Goal: Obtain resource: Obtain resource

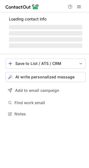
scroll to position [113, 89]
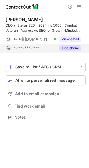
click at [70, 51] on button "Find phone" at bounding box center [71, 48] width 22 height 6
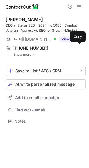
scroll to position [117, 89]
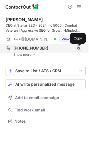
click at [77, 49] on span at bounding box center [79, 48] width 4 height 4
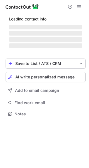
scroll to position [117, 89]
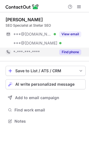
click at [67, 52] on button "Find phone" at bounding box center [71, 52] width 22 height 6
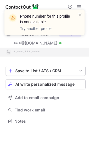
click at [79, 15] on span at bounding box center [80, 15] width 4 height 6
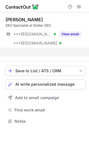
scroll to position [108, 89]
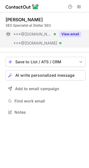
click at [67, 35] on button "View email" at bounding box center [71, 34] width 22 height 6
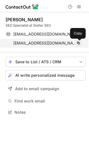
click at [79, 43] on span at bounding box center [79, 43] width 4 height 4
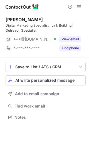
scroll to position [113, 89]
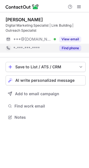
click at [66, 46] on button "Find phone" at bounding box center [71, 48] width 22 height 6
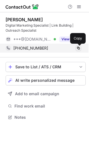
click at [79, 46] on span at bounding box center [79, 48] width 4 height 4
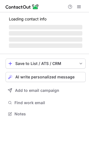
scroll to position [108, 89]
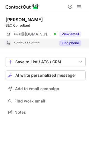
click at [71, 44] on button "Find phone" at bounding box center [71, 43] width 22 height 6
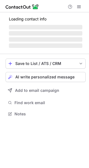
scroll to position [117, 89]
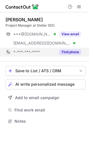
click at [71, 51] on button "Find phone" at bounding box center [71, 52] width 22 height 6
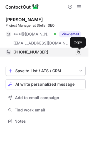
click at [80, 53] on span at bounding box center [79, 52] width 4 height 4
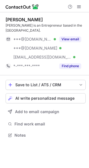
scroll to position [131, 89]
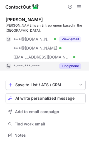
click at [73, 64] on button "Find phone" at bounding box center [71, 66] width 22 height 6
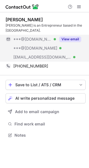
click at [77, 39] on button "View email" at bounding box center [71, 39] width 22 height 6
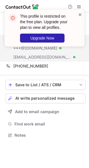
click at [80, 14] on span at bounding box center [80, 15] width 4 height 6
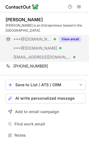
click at [71, 39] on button "View email" at bounding box center [71, 39] width 22 height 6
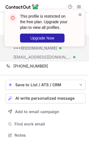
click at [81, 15] on span at bounding box center [80, 15] width 4 height 6
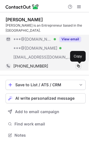
click at [79, 66] on span at bounding box center [79, 66] width 4 height 4
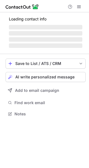
scroll to position [113, 89]
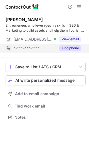
click at [76, 48] on button "Find phone" at bounding box center [71, 48] width 22 height 6
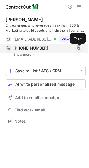
click at [78, 48] on span at bounding box center [79, 48] width 4 height 4
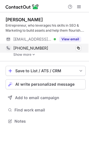
scroll to position [117, 89]
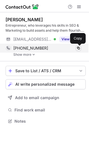
click at [78, 48] on span at bounding box center [79, 48] width 4 height 4
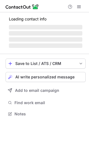
scroll to position [122, 89]
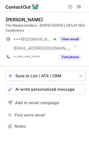
scroll to position [122, 89]
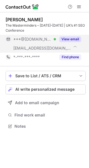
click at [73, 37] on button "View email" at bounding box center [71, 39] width 22 height 6
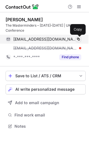
click at [77, 38] on span at bounding box center [79, 39] width 4 height 4
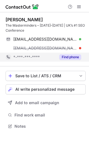
click at [76, 57] on button "Find phone" at bounding box center [71, 57] width 22 height 6
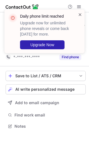
click at [80, 13] on span at bounding box center [80, 15] width 4 height 6
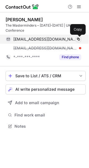
click at [78, 38] on span at bounding box center [79, 39] width 4 height 4
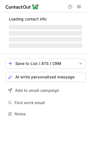
scroll to position [117, 89]
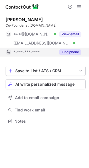
click at [72, 53] on button "Find phone" at bounding box center [71, 52] width 22 height 6
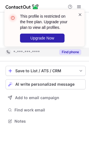
click at [81, 15] on span at bounding box center [80, 15] width 4 height 6
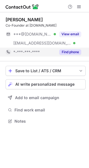
click at [71, 34] on div "This profile is restricted on the free plan. Upgrade your plan to view all prof…" at bounding box center [45, 27] width 51 height 29
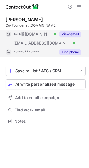
click at [69, 35] on button "View email" at bounding box center [71, 34] width 22 height 6
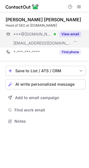
scroll to position [117, 89]
click at [74, 39] on div "***@[DOMAIN_NAME] Verified [EMAIL_ADDRESS][DOMAIN_NAME] View email" at bounding box center [46, 39] width 80 height 18
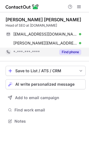
click at [77, 50] on button "Find phone" at bounding box center [71, 52] width 22 height 6
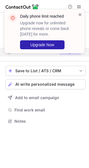
click at [81, 14] on span at bounding box center [80, 15] width 4 height 6
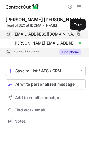
click at [78, 32] on span at bounding box center [79, 34] width 4 height 4
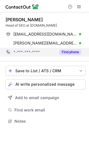
scroll to position [117, 89]
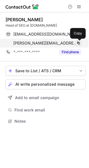
click at [78, 44] on span at bounding box center [79, 43] width 4 height 4
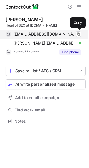
scroll to position [117, 89]
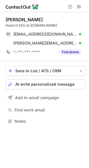
click at [34, 20] on div "[PERSON_NAME]" at bounding box center [24, 20] width 37 height 6
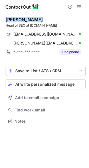
click at [34, 20] on div "[PERSON_NAME]" at bounding box center [24, 20] width 37 height 6
copy div "[PERSON_NAME]"
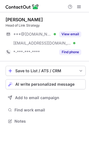
scroll to position [117, 89]
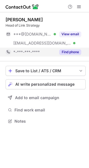
click at [70, 54] on button "Find phone" at bounding box center [71, 52] width 22 height 6
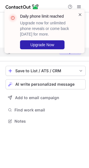
click at [81, 14] on span at bounding box center [80, 15] width 4 height 6
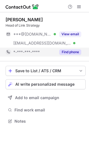
click at [74, 33] on div "Daily phone limit reached Upgrade now for unlimited phone reveals or come back …" at bounding box center [48, 31] width 56 height 36
click at [70, 35] on div "Daily phone limit reached Upgrade now for unlimited phone reveals or come back …" at bounding box center [44, 84] width 89 height 168
click at [70, 35] on button "View email" at bounding box center [71, 34] width 22 height 6
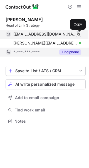
click at [78, 34] on span at bounding box center [79, 34] width 4 height 4
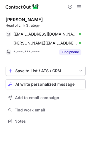
scroll to position [117, 89]
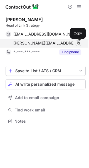
click at [80, 41] on span at bounding box center [79, 43] width 4 height 4
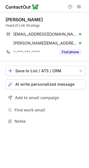
scroll to position [117, 89]
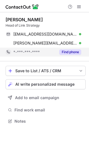
click at [70, 51] on button "Find phone" at bounding box center [71, 52] width 22 height 6
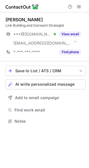
scroll to position [117, 89]
click at [77, 35] on button "View email" at bounding box center [71, 34] width 22 height 6
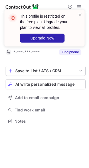
click at [80, 15] on span at bounding box center [80, 15] width 4 height 6
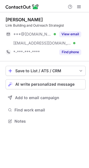
click at [74, 33] on div "This profile is restricted on the free plan. Upgrade your plan to view all prof…" at bounding box center [48, 27] width 56 height 29
click at [71, 37] on div "This profile is restricted on the free plan. Upgrade your plan to view all prof…" at bounding box center [44, 84] width 89 height 168
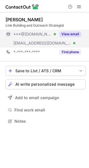
click at [71, 36] on button "View email" at bounding box center [71, 34] width 22 height 6
click at [72, 37] on button "View email" at bounding box center [71, 34] width 22 height 6
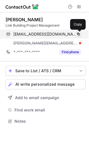
click at [78, 33] on span at bounding box center [79, 34] width 4 height 4
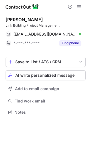
scroll to position [108, 89]
click at [26, 20] on div "Kristijan Ludanji" at bounding box center [24, 20] width 37 height 6
click at [25, 20] on div "Kristijan Ludanji" at bounding box center [24, 20] width 37 height 6
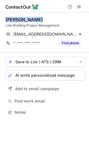
drag, startPoint x: 25, startPoint y: 20, endPoint x: 29, endPoint y: 20, distance: 3.1
click at [25, 20] on div "Kristijan Ludanji" at bounding box center [24, 20] width 37 height 6
copy div "Kristijan Ludanji"
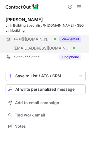
scroll to position [122, 89]
click at [71, 39] on button "View email" at bounding box center [71, 39] width 22 height 6
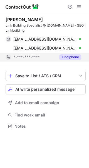
click at [72, 56] on button "Find phone" at bounding box center [71, 57] width 22 height 6
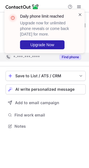
click at [79, 15] on span at bounding box center [80, 15] width 4 height 6
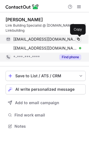
click at [79, 38] on span at bounding box center [79, 39] width 4 height 4
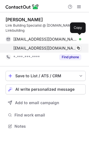
scroll to position [122, 89]
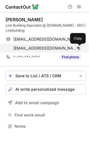
click at [79, 47] on span at bounding box center [79, 48] width 4 height 4
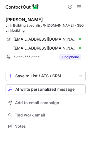
scroll to position [122, 89]
click at [11, 22] on div "[PERSON_NAME]" at bounding box center [24, 20] width 37 height 6
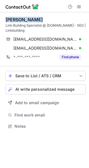
click at [11, 22] on div "[PERSON_NAME]" at bounding box center [24, 20] width 37 height 6
copy div "[PERSON_NAME]"
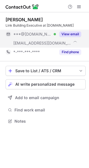
scroll to position [117, 89]
click at [77, 32] on button "View email" at bounding box center [71, 34] width 22 height 6
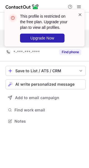
click at [80, 15] on span at bounding box center [80, 15] width 4 height 6
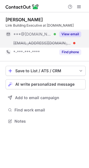
click at [68, 32] on button "View email" at bounding box center [71, 34] width 22 height 6
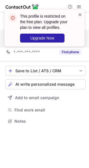
click at [82, 14] on span at bounding box center [80, 15] width 4 height 6
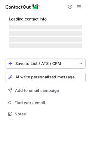
scroll to position [117, 89]
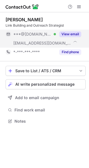
click at [75, 33] on button "View email" at bounding box center [71, 34] width 22 height 6
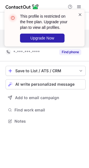
click at [81, 14] on span at bounding box center [80, 15] width 4 height 6
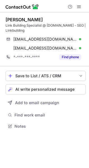
scroll to position [122, 89]
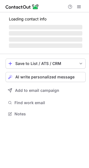
scroll to position [113, 89]
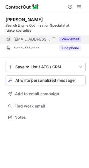
click at [74, 38] on button "View email" at bounding box center [71, 39] width 22 height 6
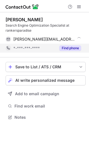
click at [74, 45] on div "Find phone" at bounding box center [68, 48] width 25 height 9
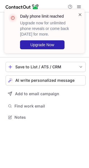
click at [81, 15] on span at bounding box center [80, 15] width 4 height 6
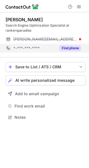
click at [68, 49] on button "Find phone" at bounding box center [71, 48] width 22 height 6
